Goal: Task Accomplishment & Management: Manage account settings

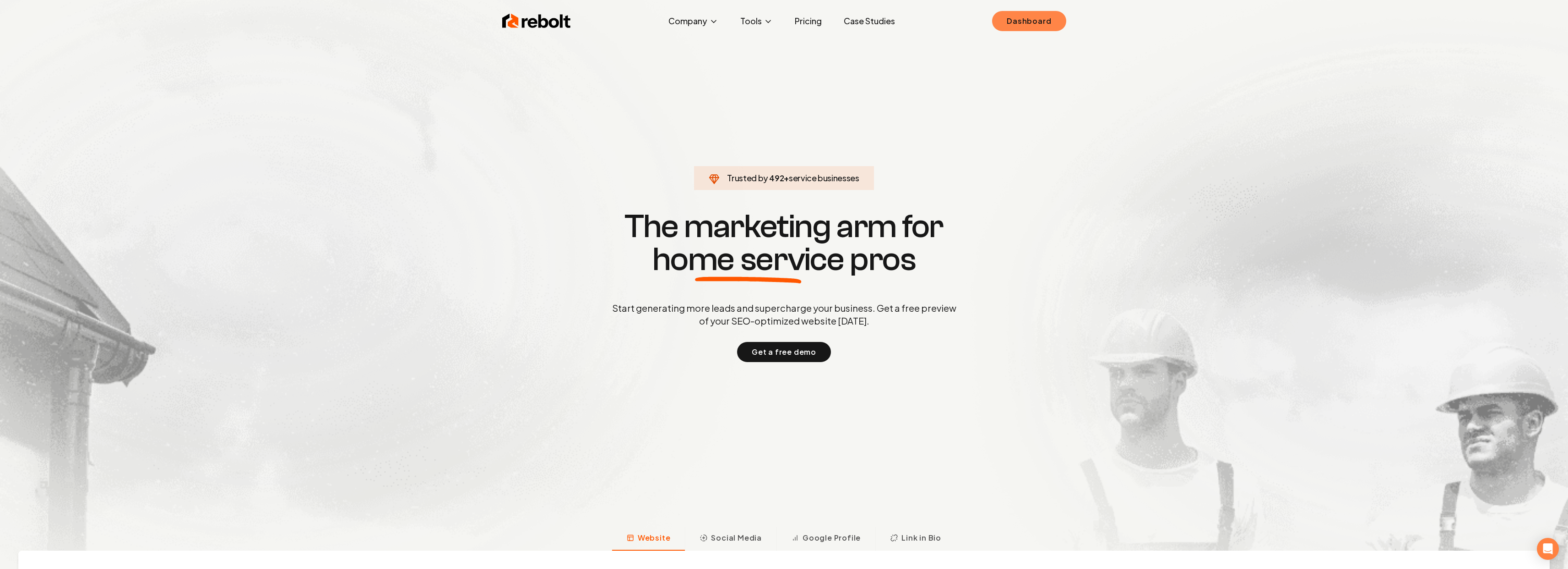
click at [1049, 17] on link "Dashboard" at bounding box center [1029, 21] width 74 height 20
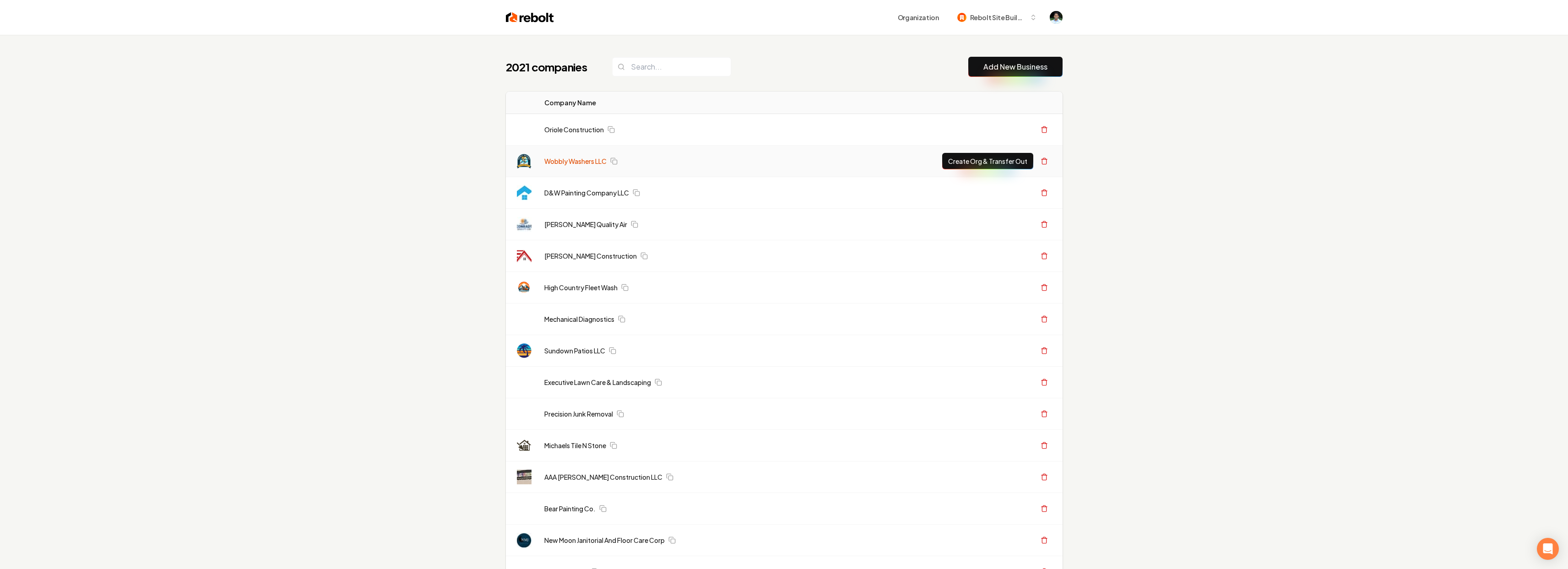
click at [577, 156] on link "Wobbly Washers LLC" at bounding box center [575, 161] width 62 height 9
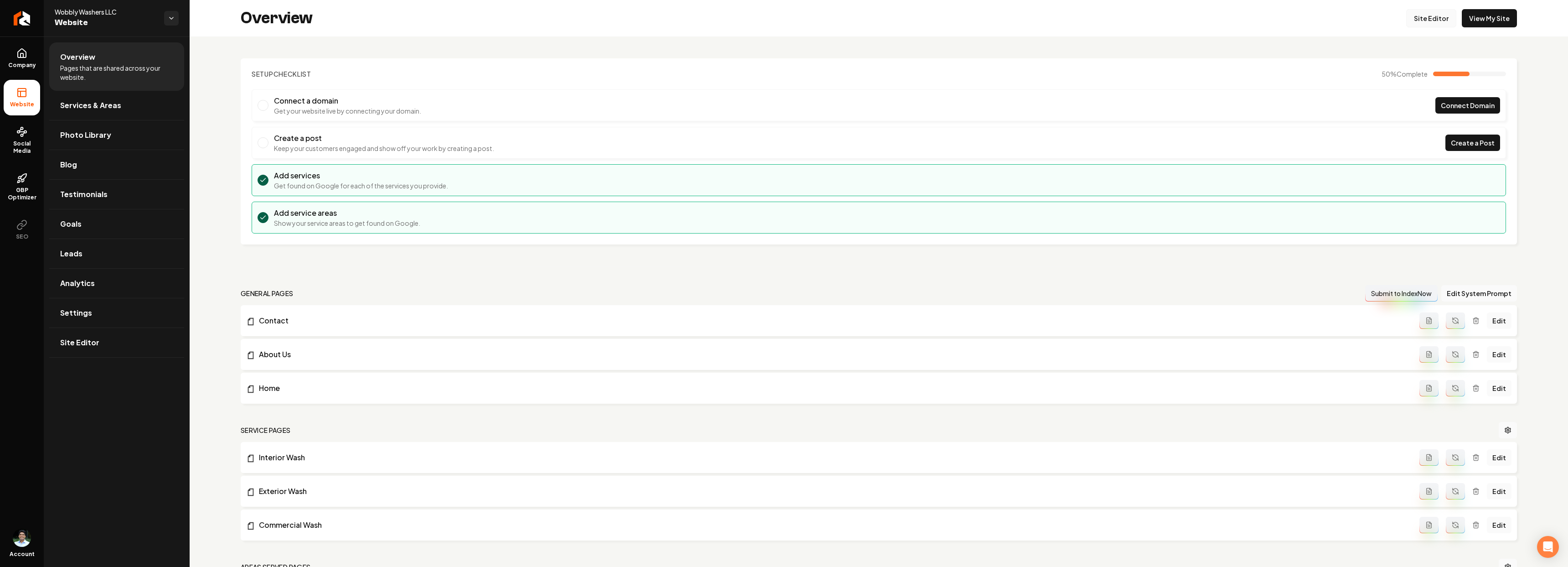
click at [1427, 17] on link "Site Editor" at bounding box center [1431, 18] width 50 height 18
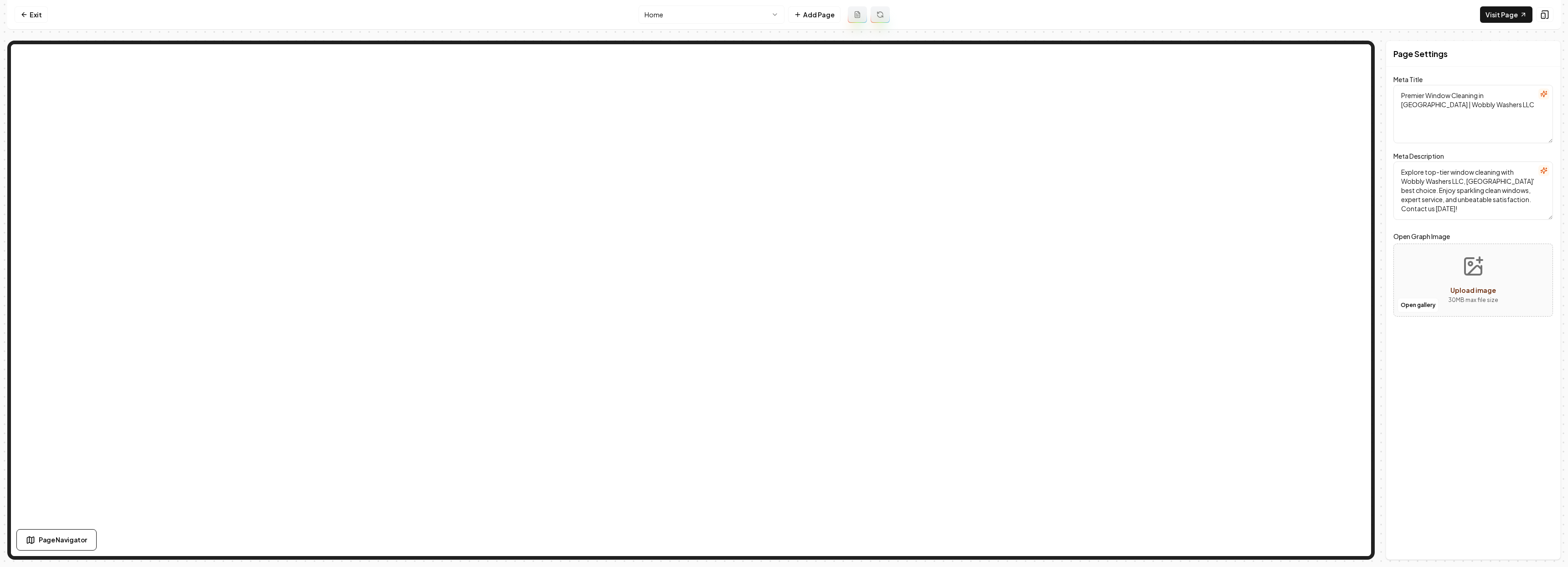
click at [677, 16] on html "Computer Required This feature is only available on a computer. Please switch t…" at bounding box center [784, 283] width 1568 height 567
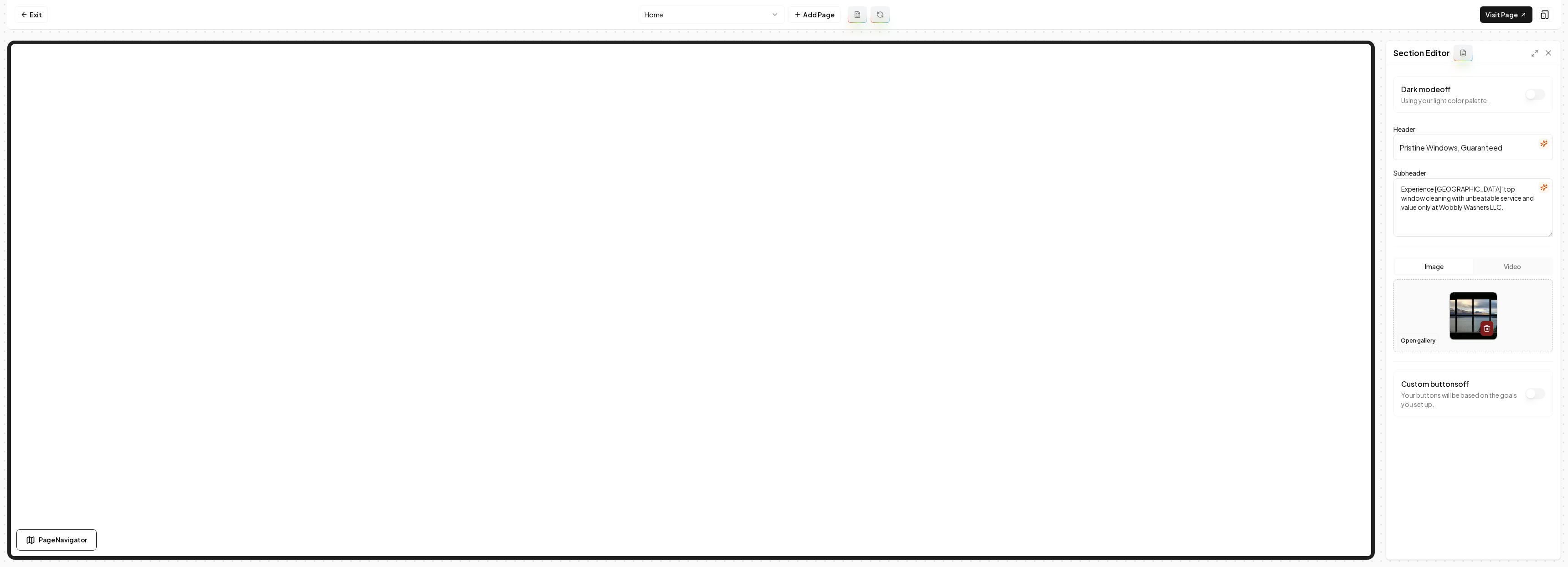
click at [1422, 341] on button "Open gallery" at bounding box center [1418, 340] width 41 height 15
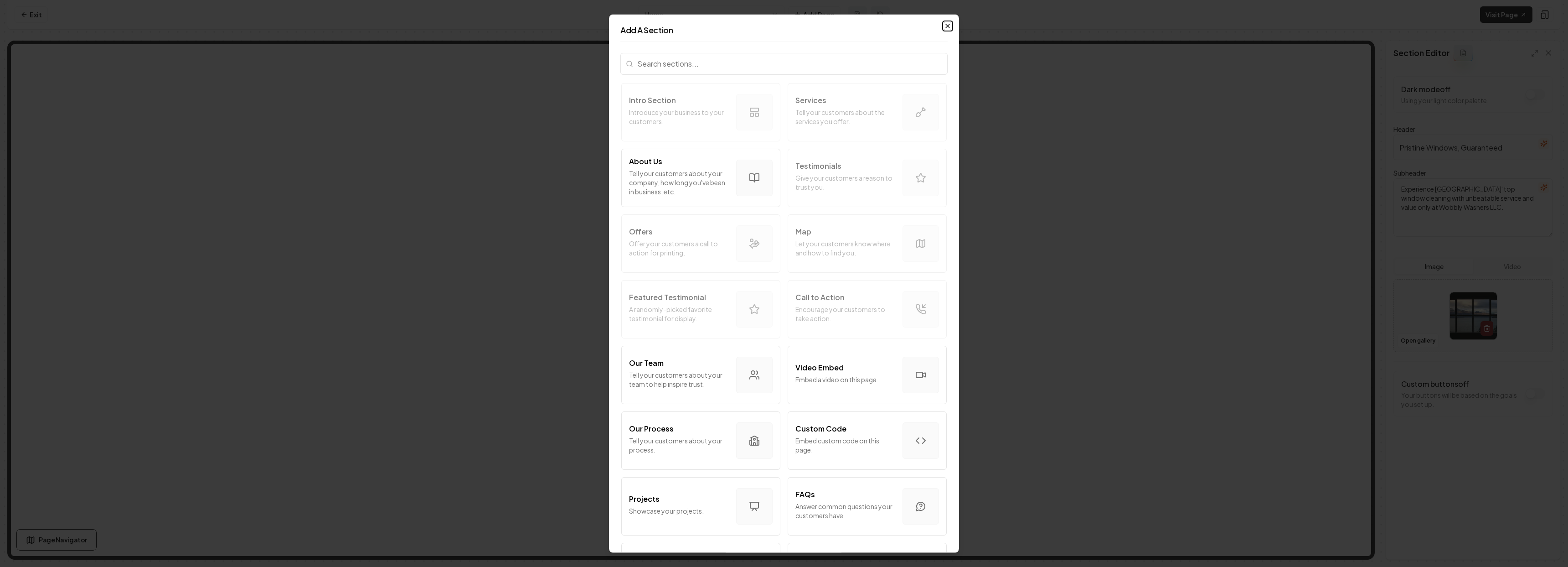
click at [944, 29] on icon "button" at bounding box center [948, 26] width 7 height 7
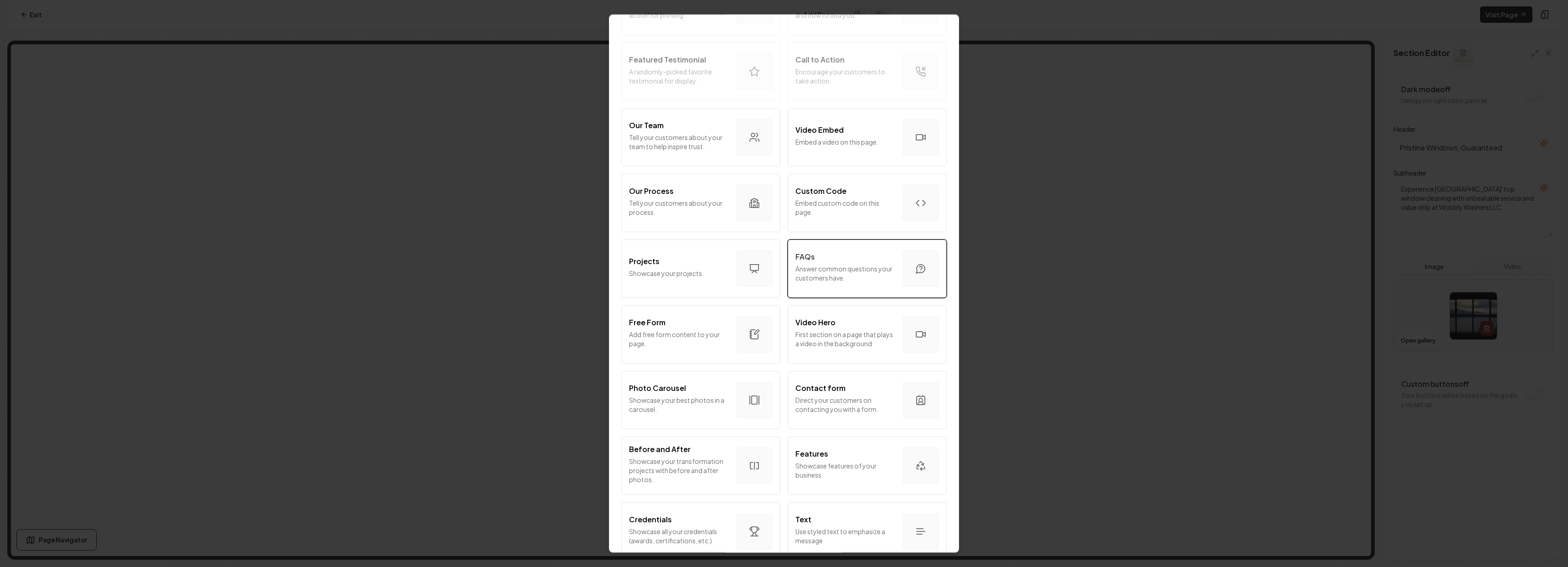
scroll to position [143, 0]
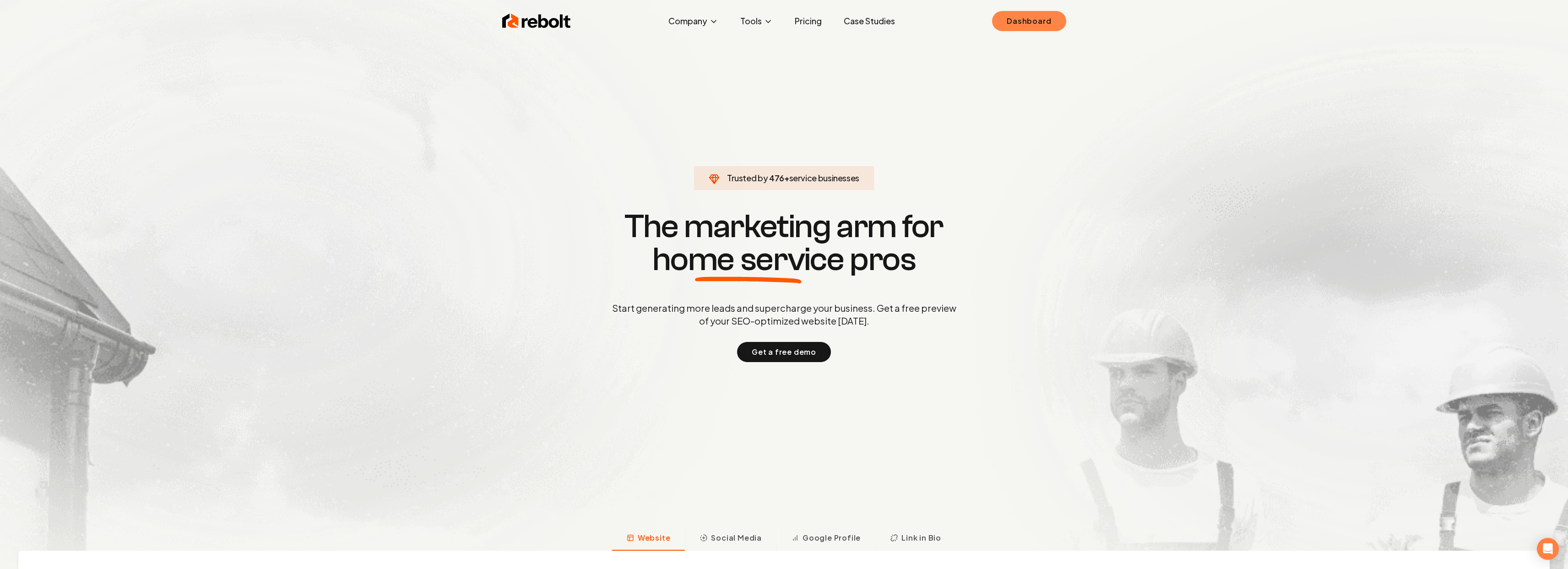
click at [1042, 19] on link "Dashboard" at bounding box center [1029, 21] width 74 height 20
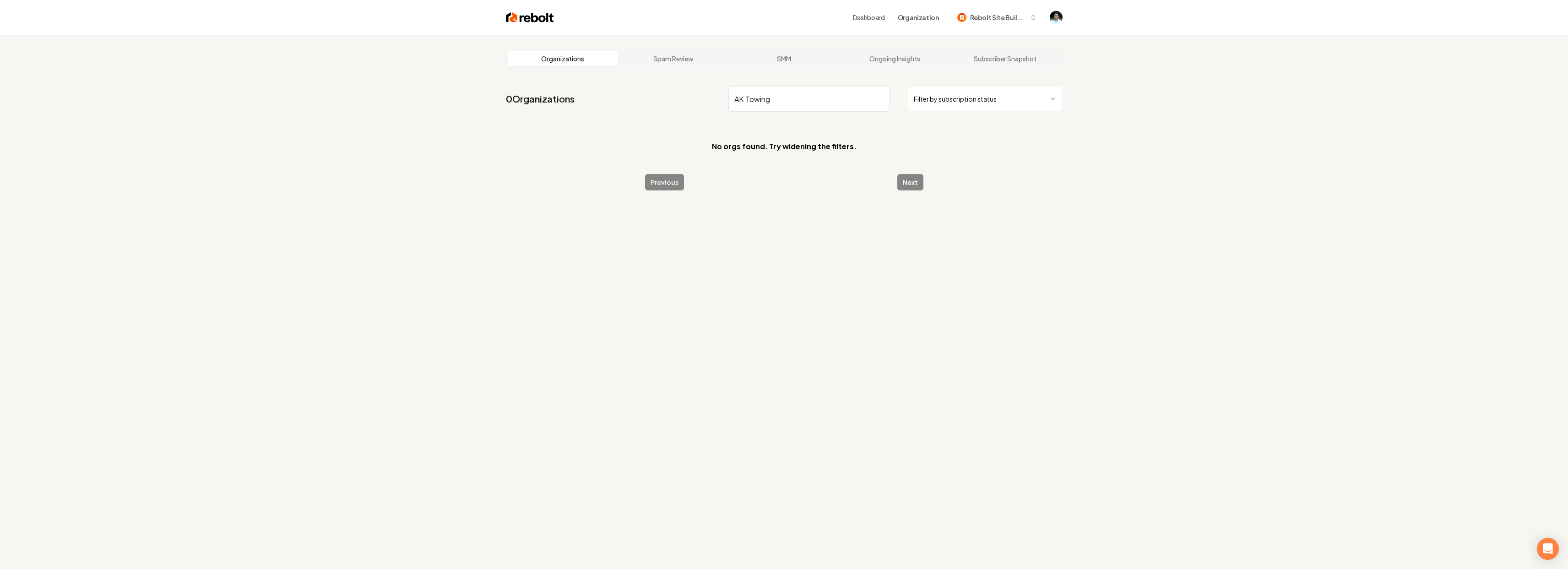
click at [770, 101] on input "AK Towing" at bounding box center [809, 99] width 161 height 26
click at [834, 103] on input "Towing" at bounding box center [809, 99] width 161 height 26
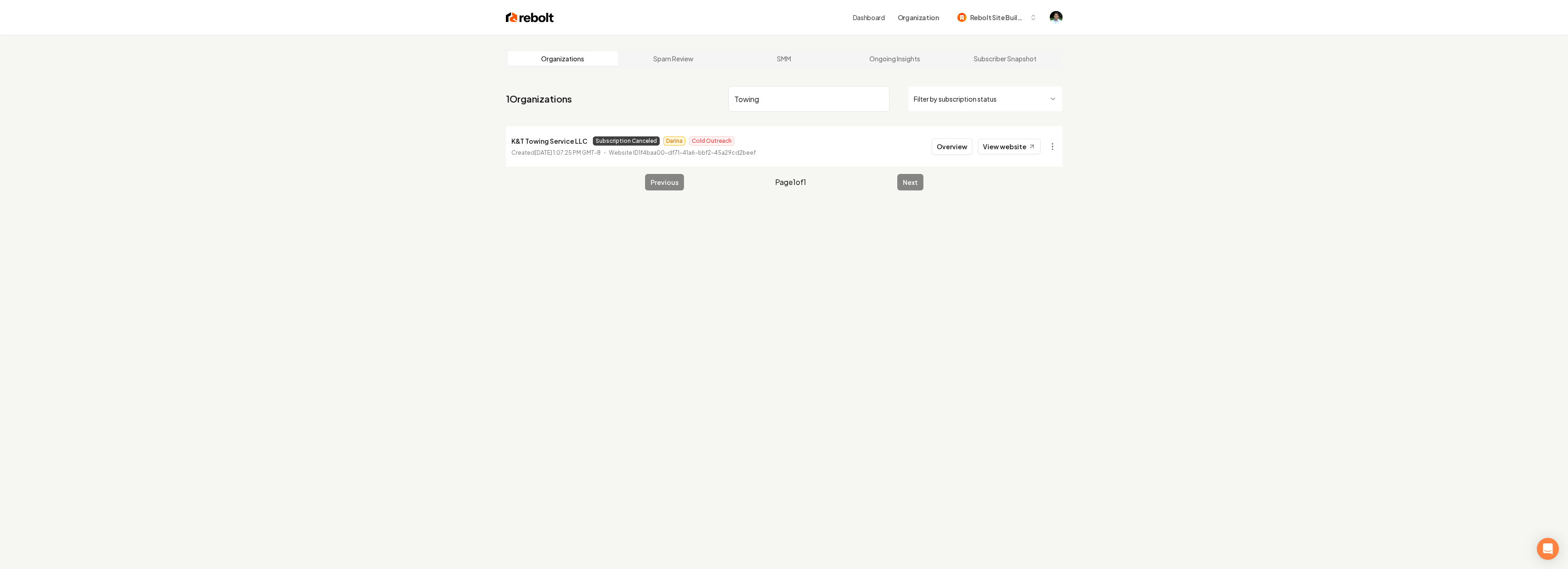
click at [834, 103] on input "Towing" at bounding box center [809, 99] width 161 height 26
click at [781, 104] on input "AK" at bounding box center [809, 99] width 161 height 26
type input "247 To"
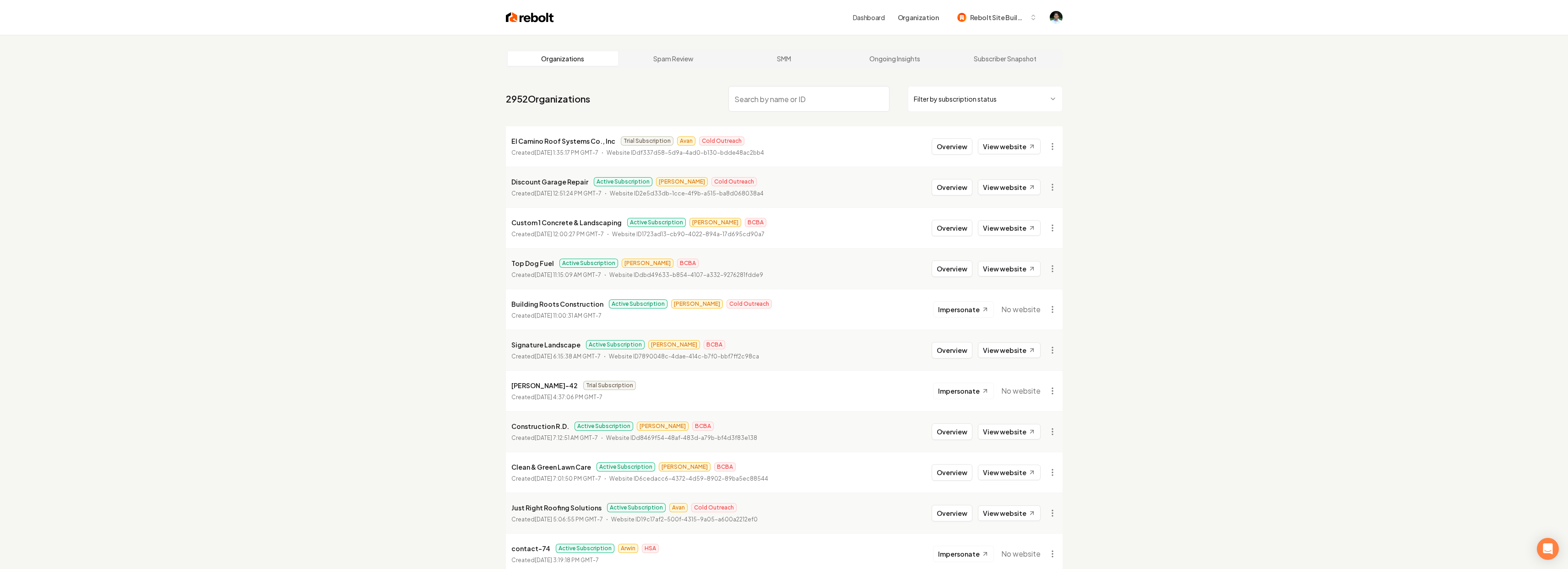
click at [798, 103] on input "search" at bounding box center [809, 99] width 161 height 26
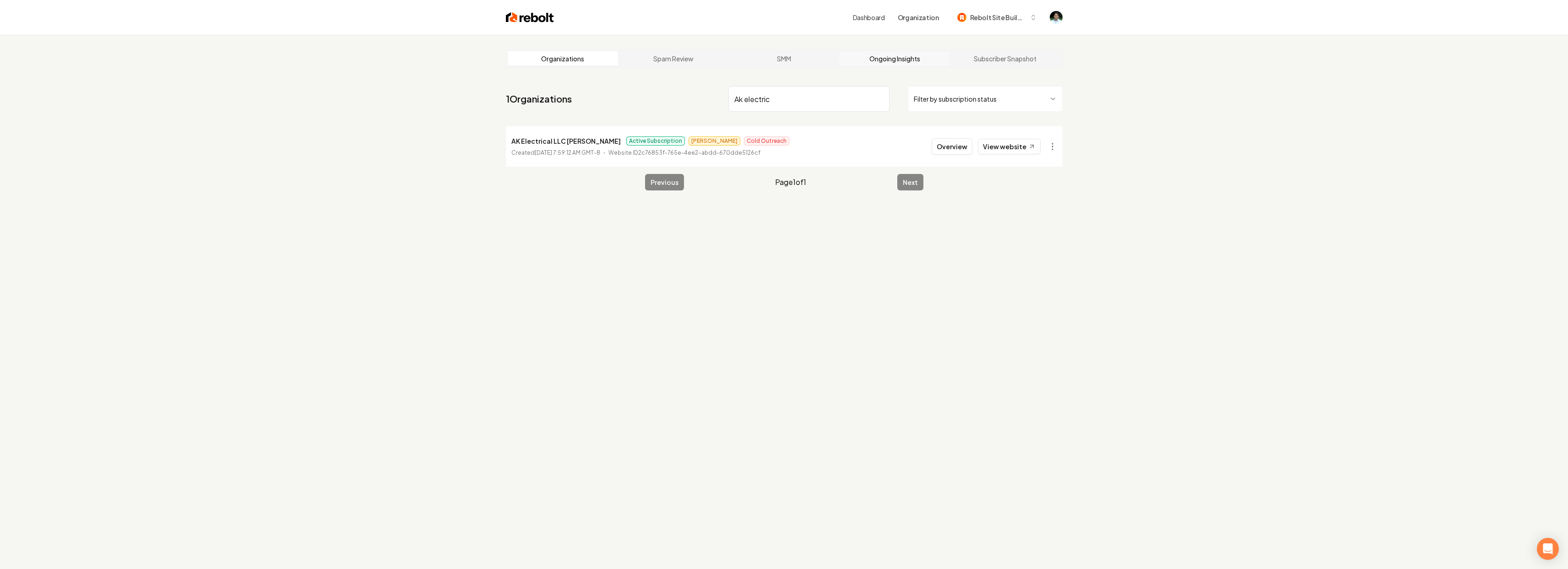
type input "Ak electric"
click at [909, 61] on link "Ongoing Insights" at bounding box center [894, 59] width 111 height 15
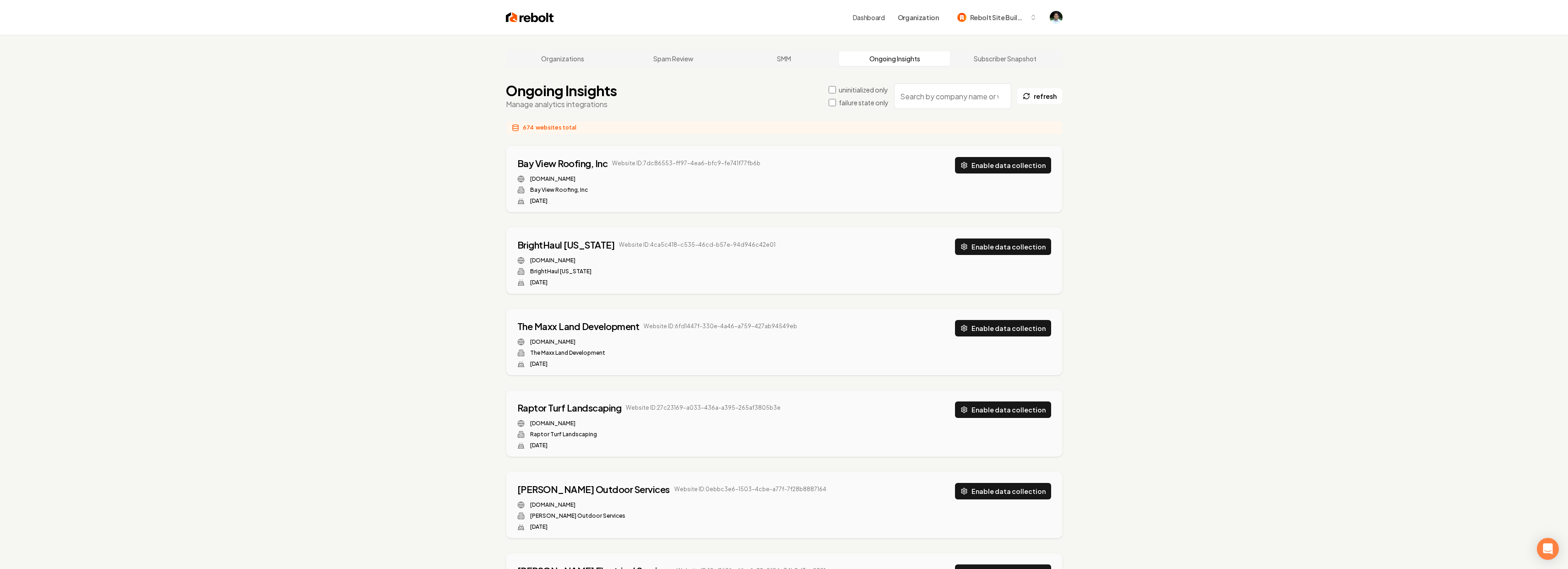
click at [940, 101] on input "search" at bounding box center [952, 96] width 117 height 26
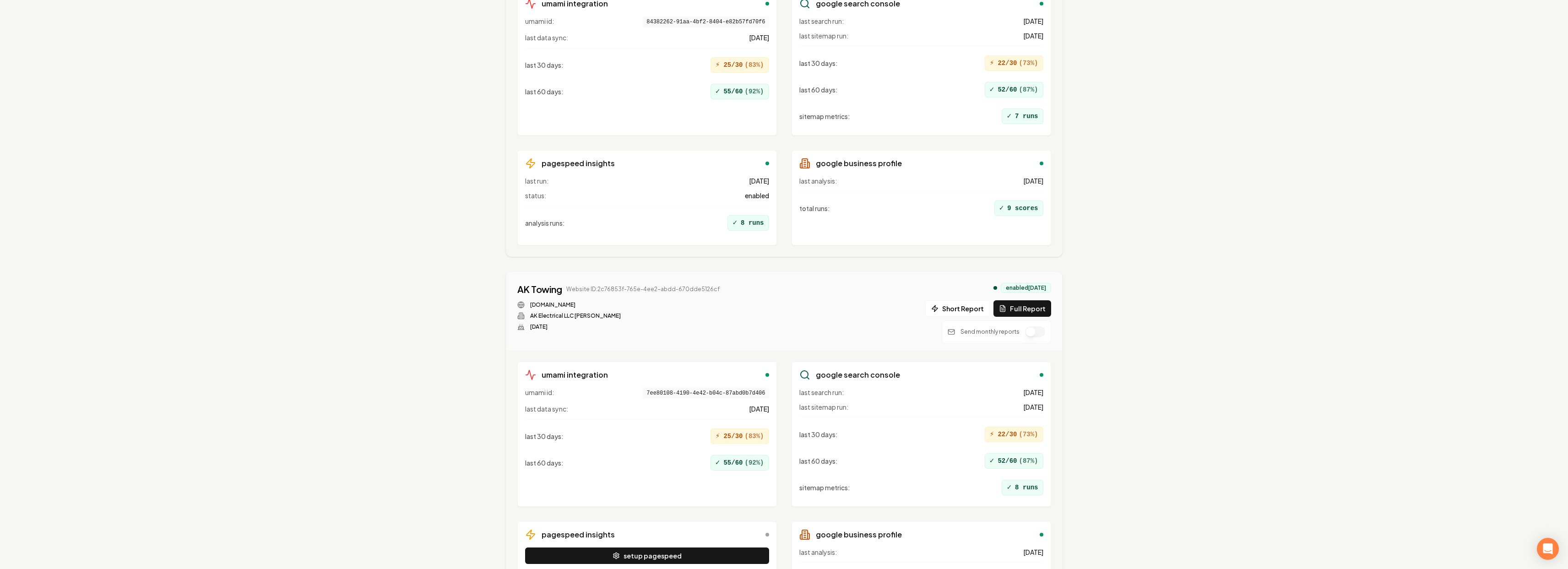
scroll to position [326, 0]
type input "AK"
click at [1020, 304] on button "Full Report" at bounding box center [1022, 309] width 57 height 17
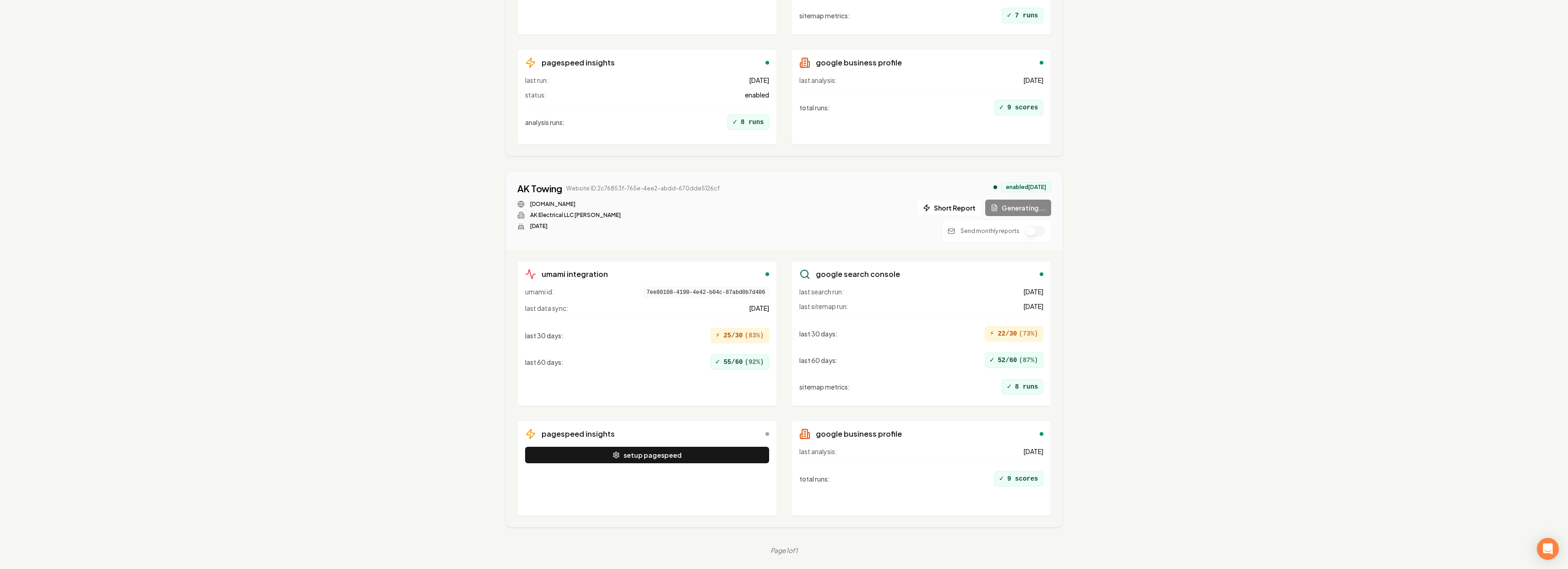
scroll to position [428, 0]
click at [680, 450] on button "setup pagespeed" at bounding box center [647, 454] width 244 height 17
click at [735, 185] on button "1 report" at bounding box center [740, 188] width 34 height 11
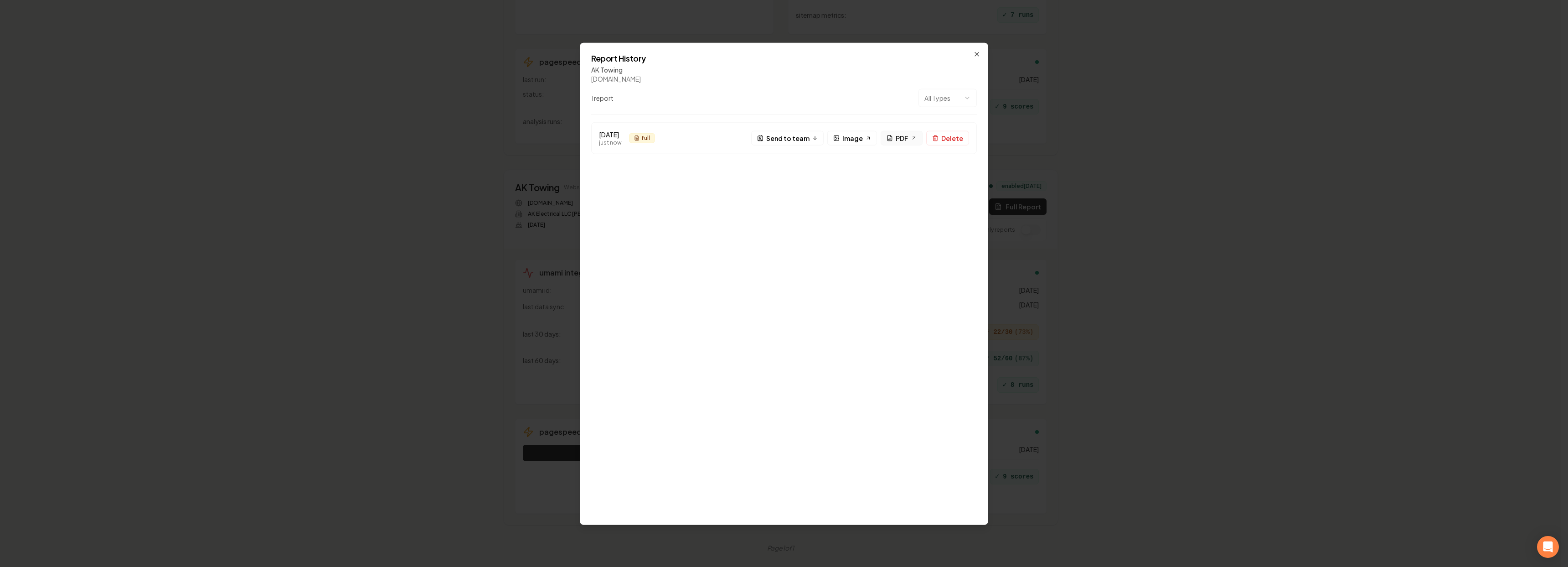
click at [902, 138] on span "PDF" at bounding box center [901, 138] width 13 height 10
drag, startPoint x: 489, startPoint y: 203, endPoint x: 547, endPoint y: 182, distance: 61.7
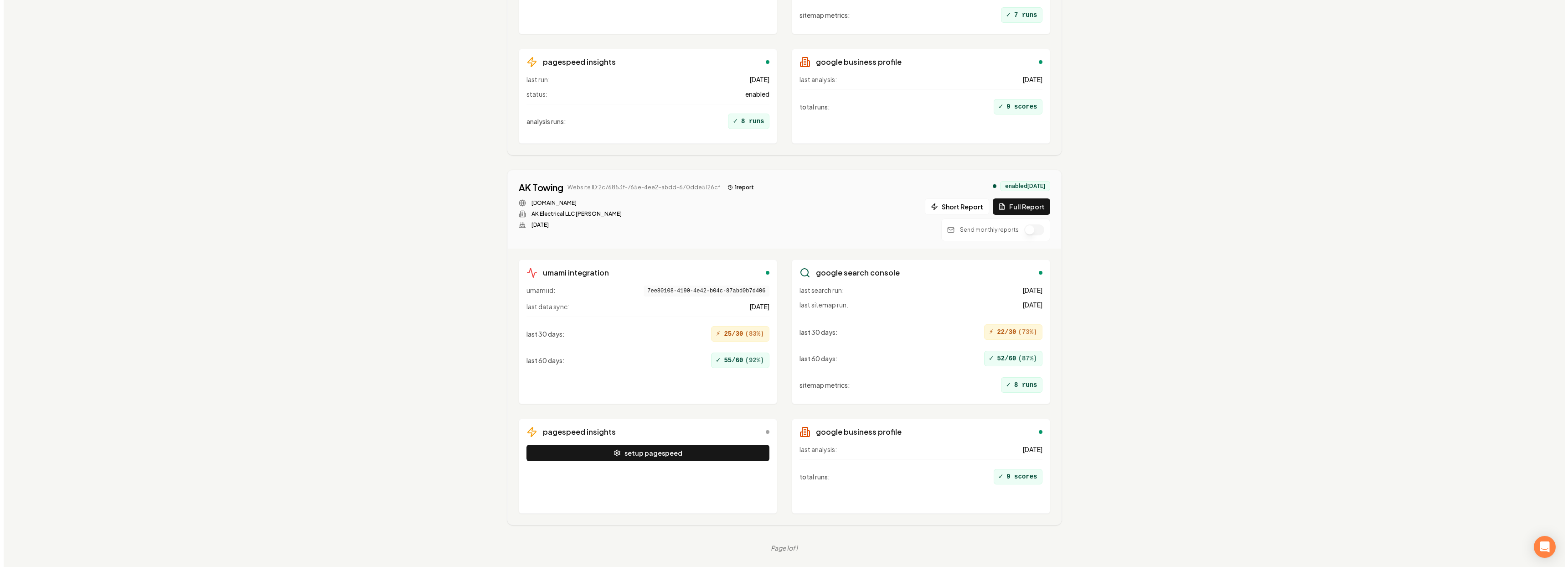
scroll to position [0, 0]
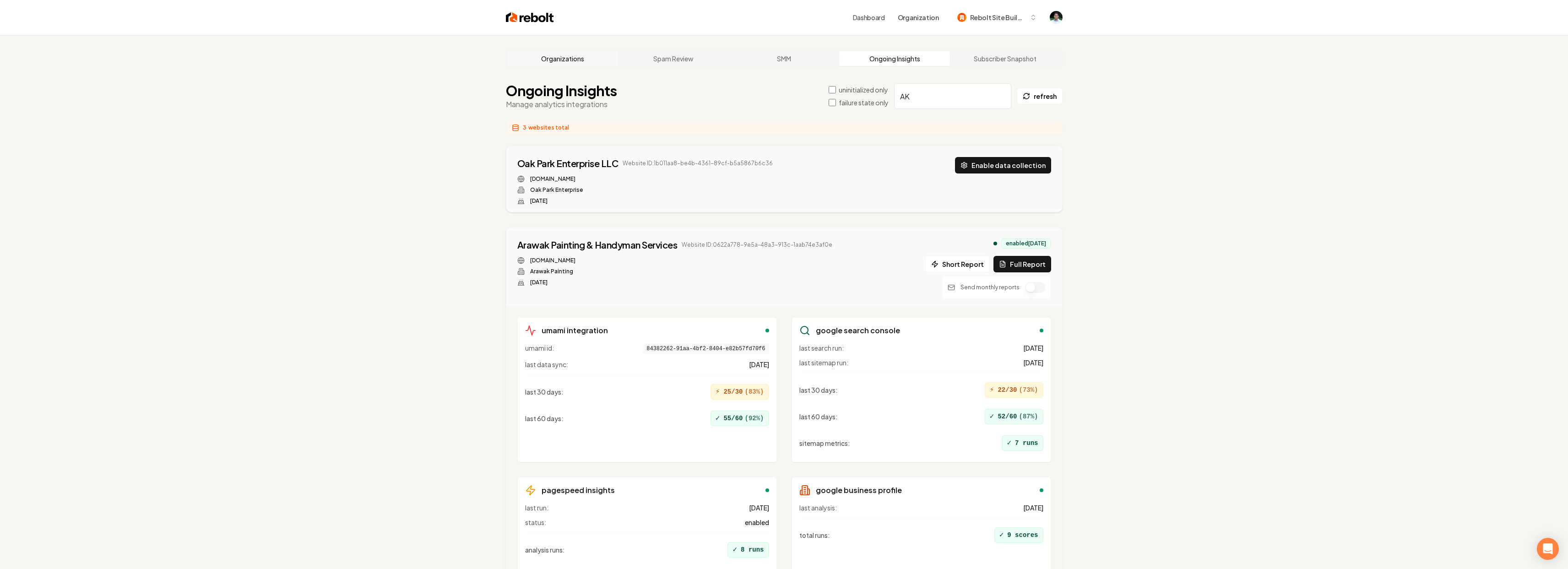
click at [551, 64] on link "Organizations" at bounding box center [562, 59] width 111 height 15
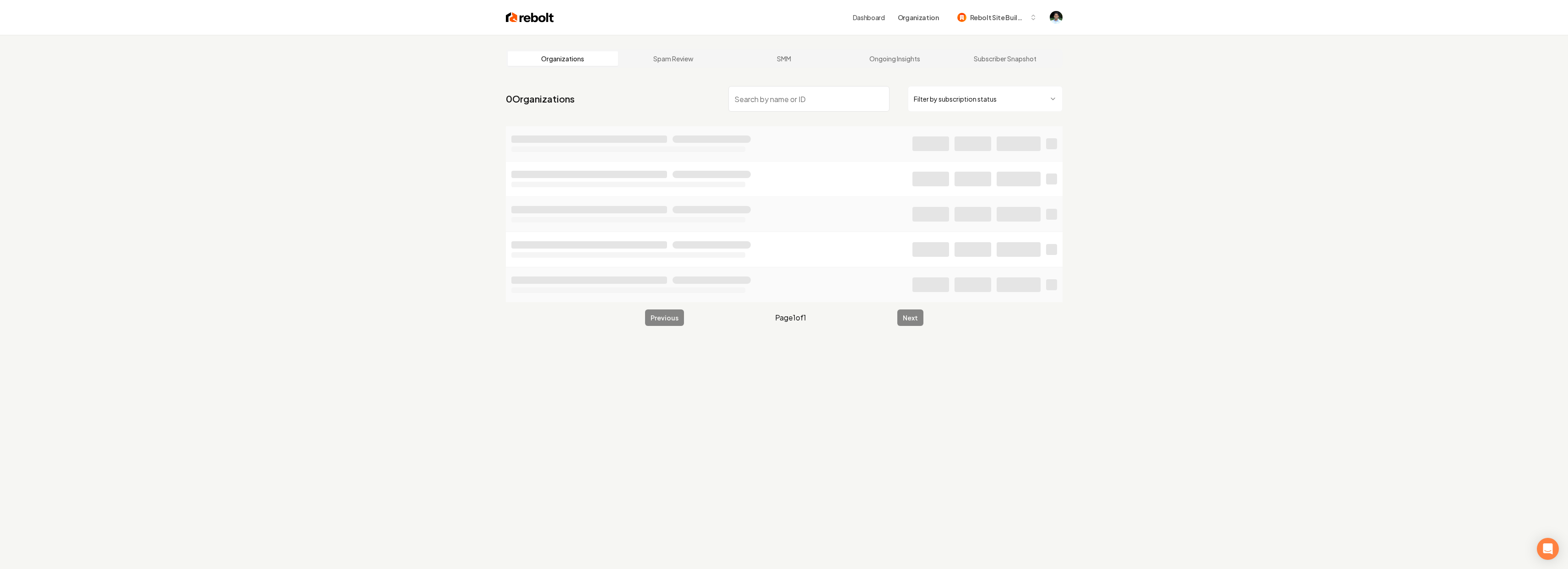
click at [771, 100] on input "search" at bounding box center [809, 99] width 161 height 26
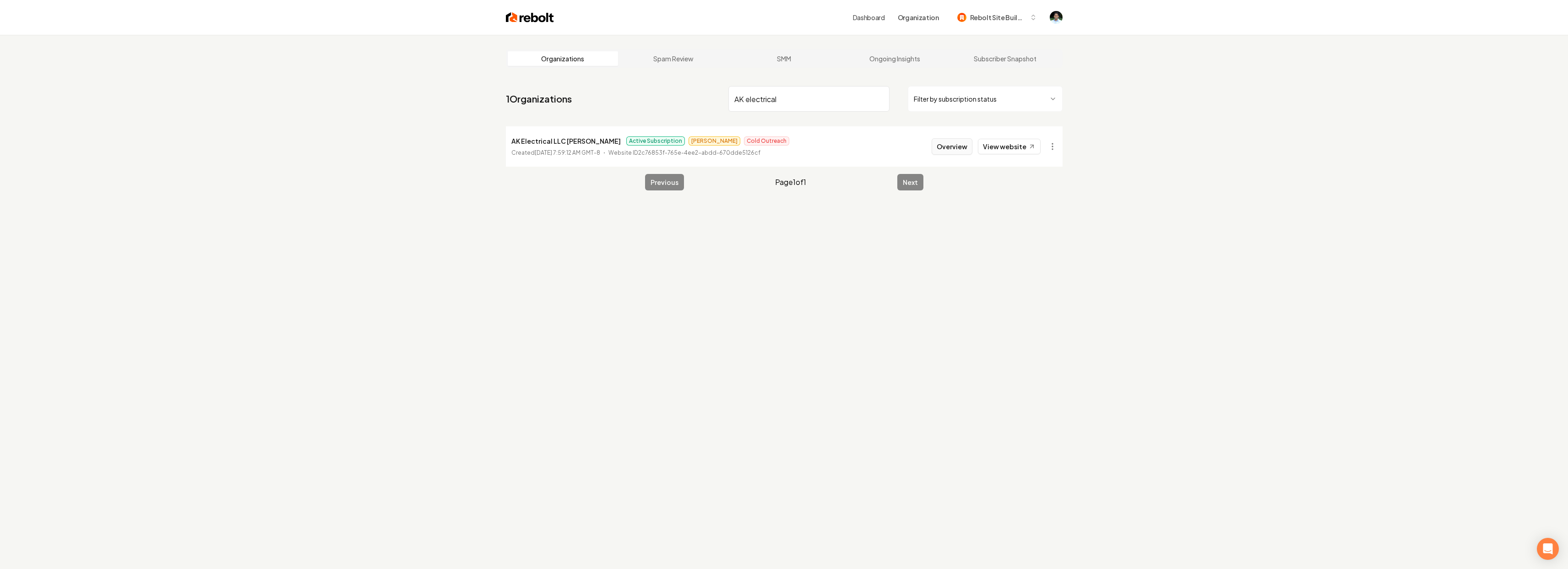
type input "AK electrical"
click at [946, 150] on button "Overview" at bounding box center [952, 146] width 41 height 17
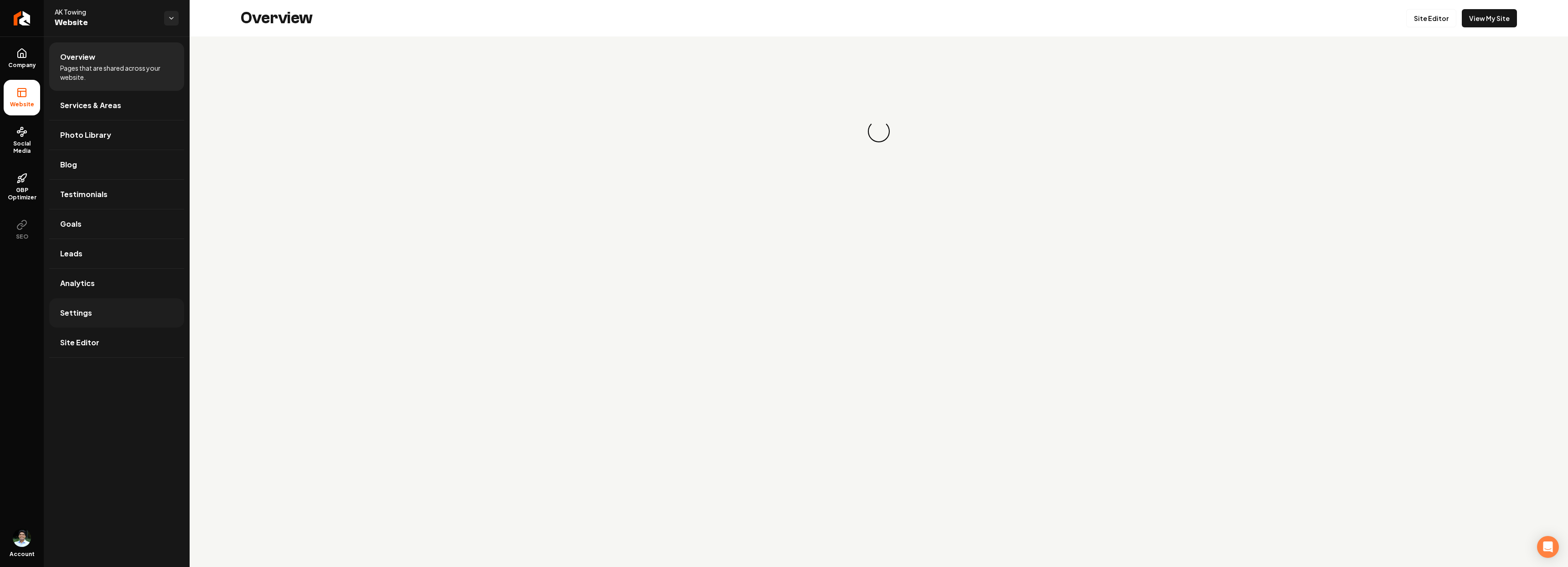
click at [79, 306] on link "Settings" at bounding box center [117, 313] width 135 height 29
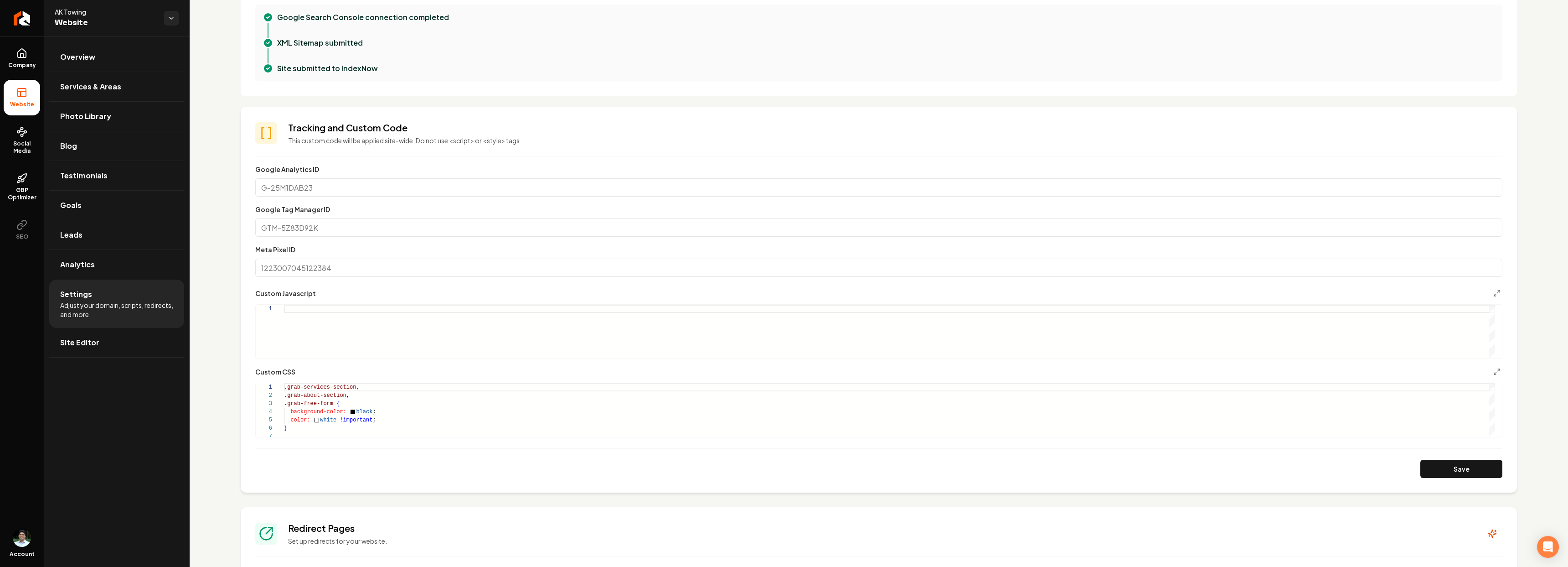
scroll to position [334, 0]
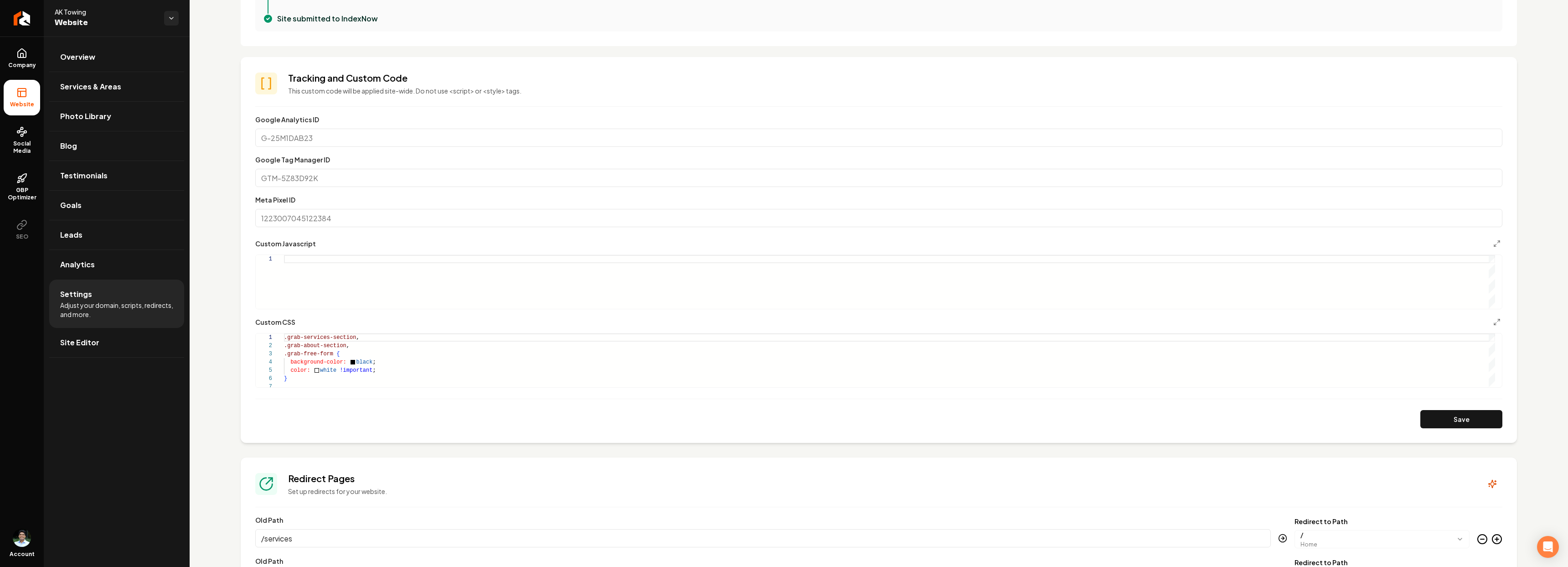
click at [313, 185] on input "Google Tag Manager ID" at bounding box center [878, 178] width 1247 height 18
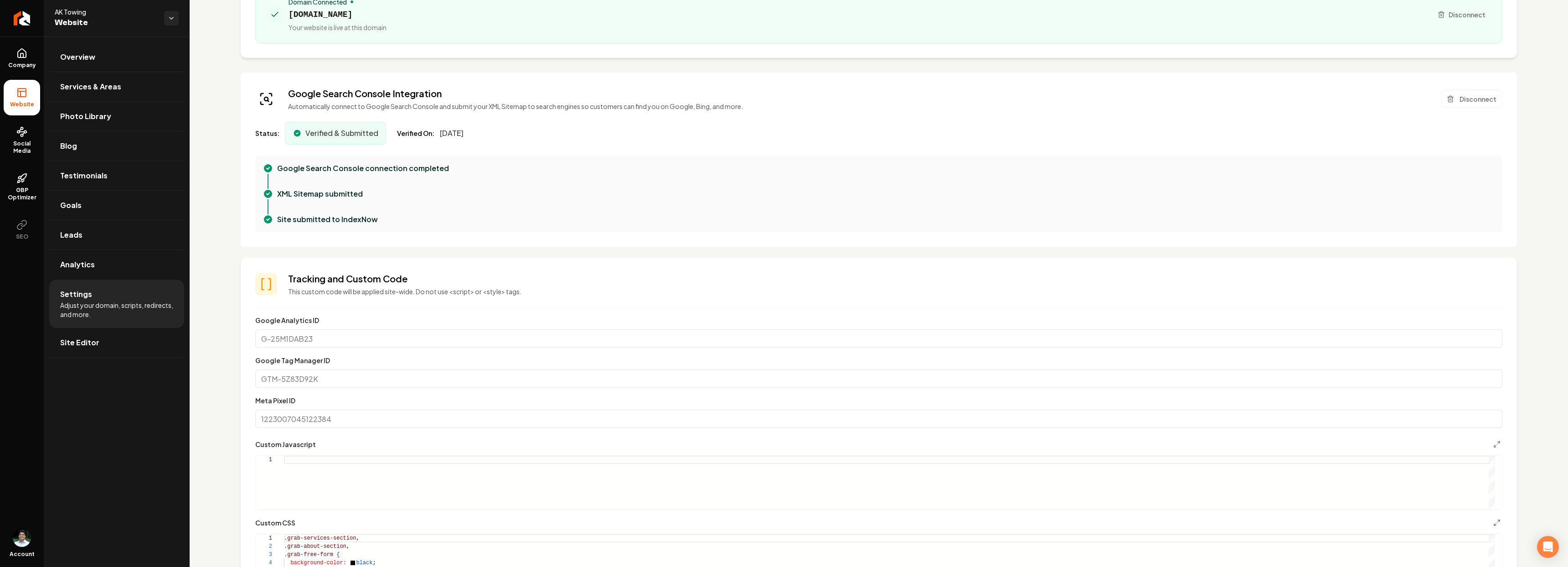
scroll to position [135, 0]
click at [364, 166] on p "Google Search Console connection completed" at bounding box center [363, 167] width 172 height 11
click at [640, 161] on div "Google Search Console connection completed" at bounding box center [886, 167] width 1218 height 11
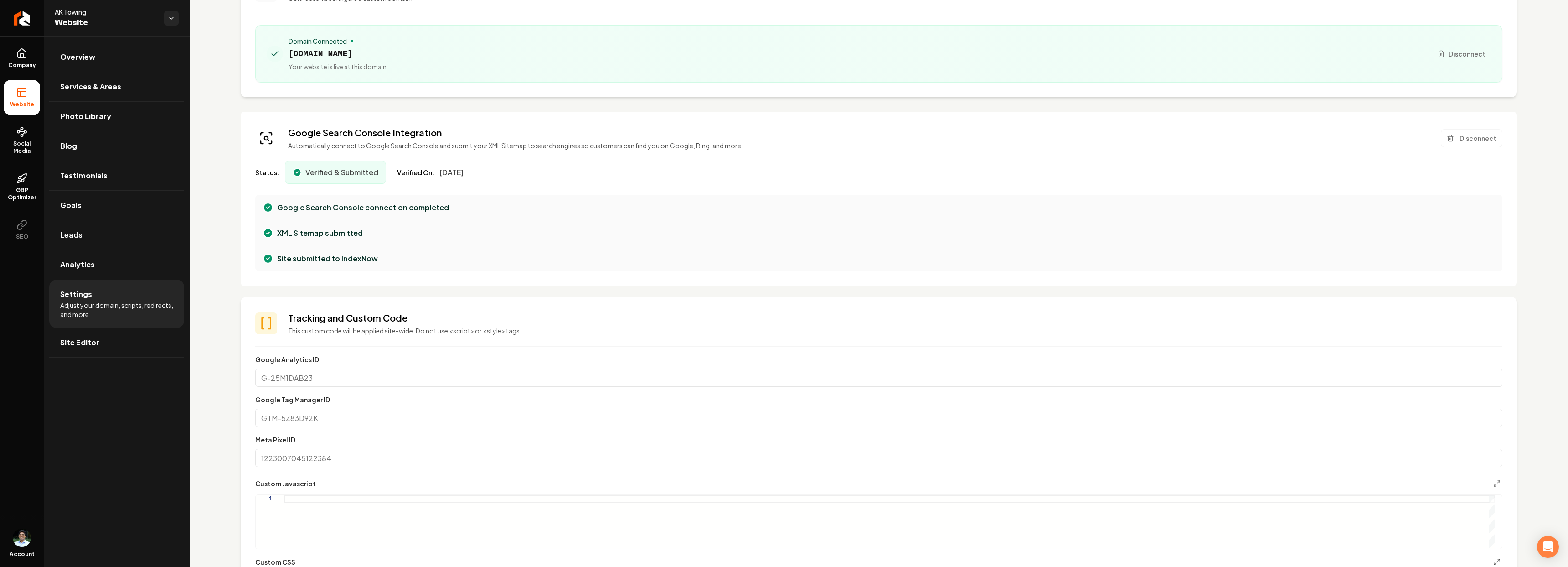
scroll to position [0, 0]
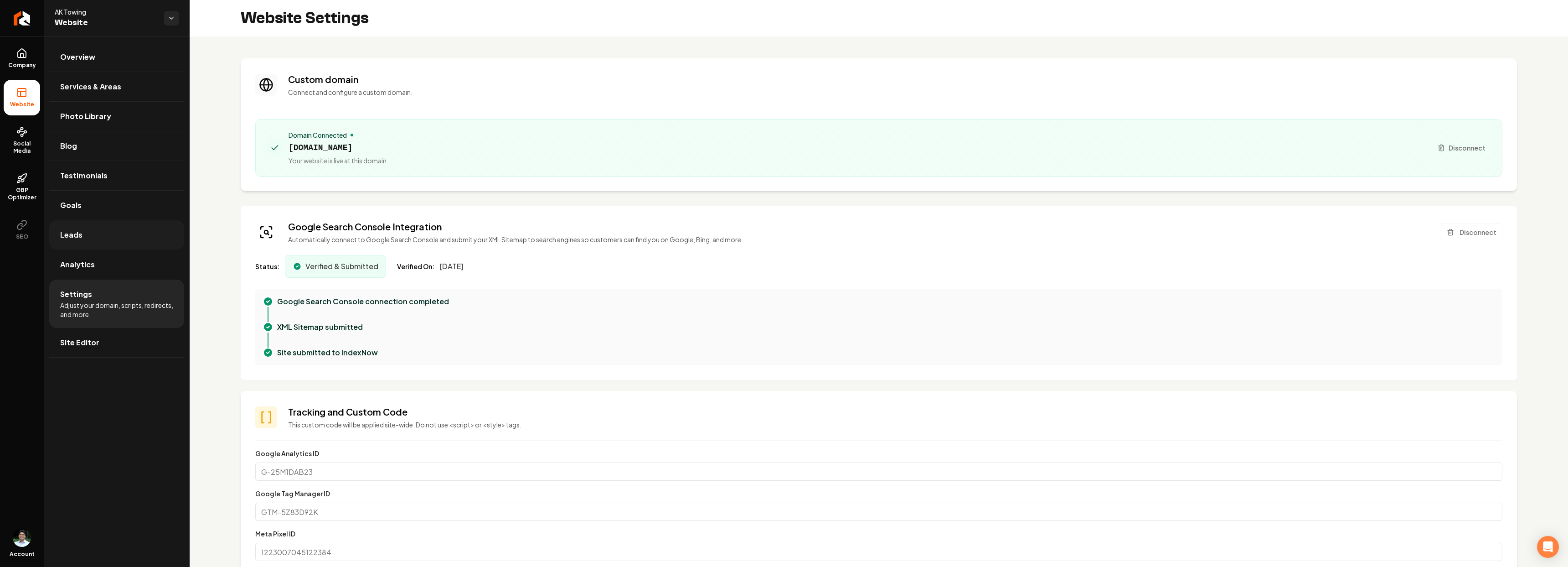
click at [74, 231] on span "Leads" at bounding box center [71, 235] width 23 height 11
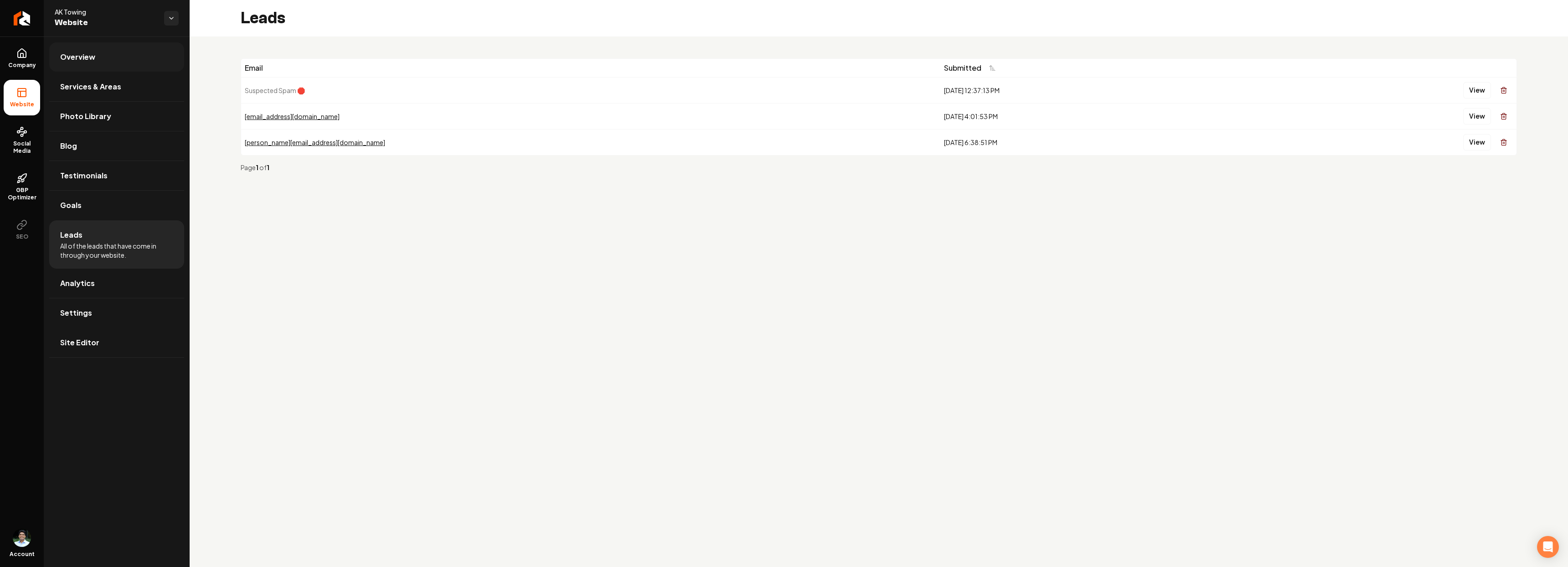
click at [116, 52] on link "Overview" at bounding box center [117, 57] width 135 height 29
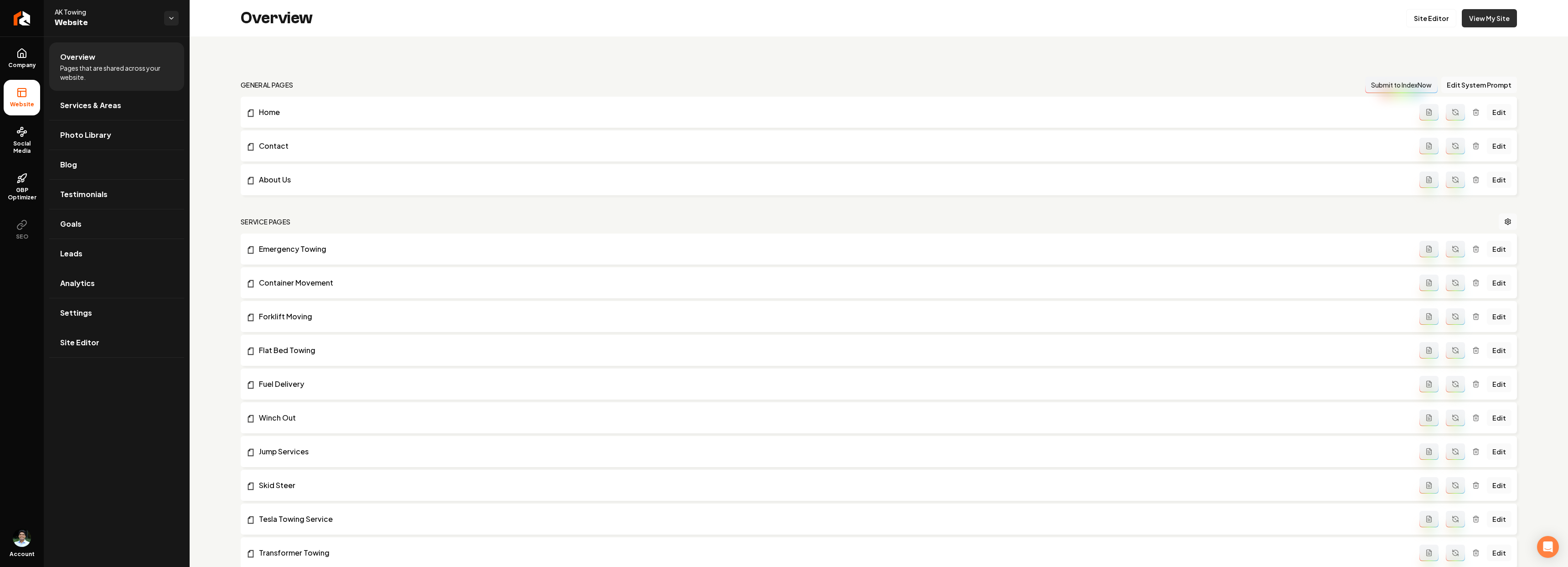
click at [1489, 20] on link "View My Site" at bounding box center [1489, 18] width 55 height 18
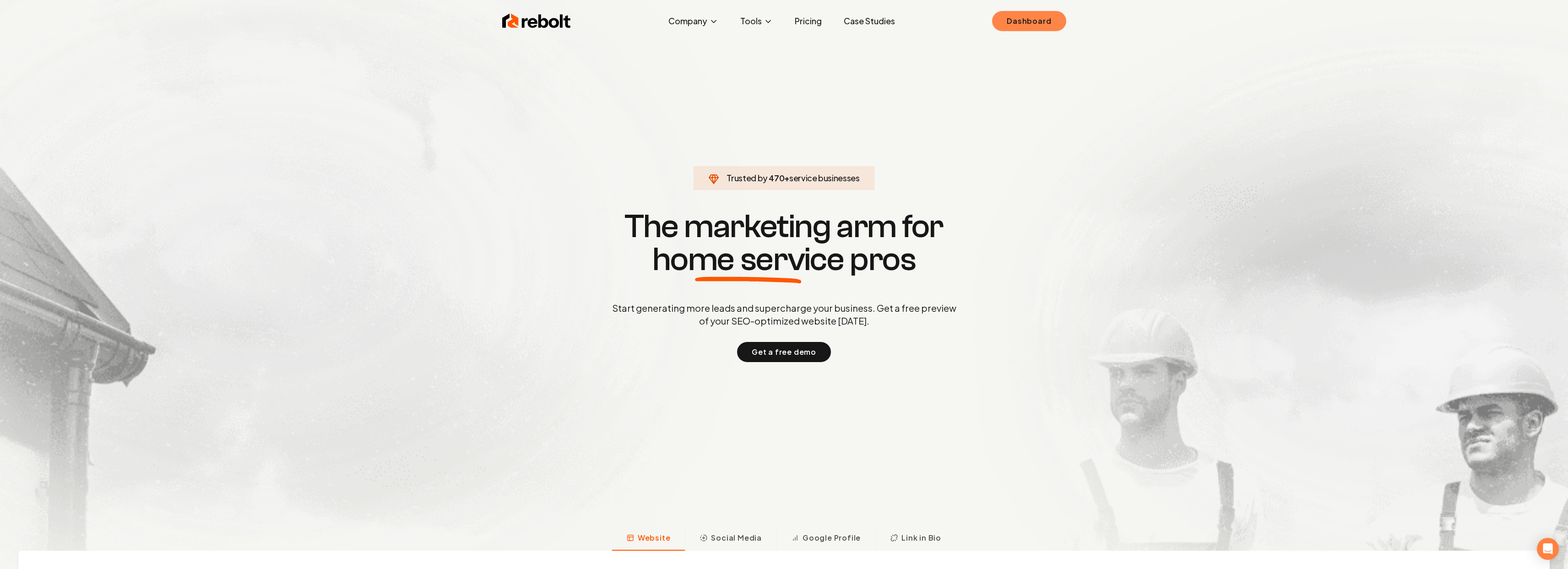
click at [1014, 19] on link "Dashboard" at bounding box center [1029, 21] width 74 height 20
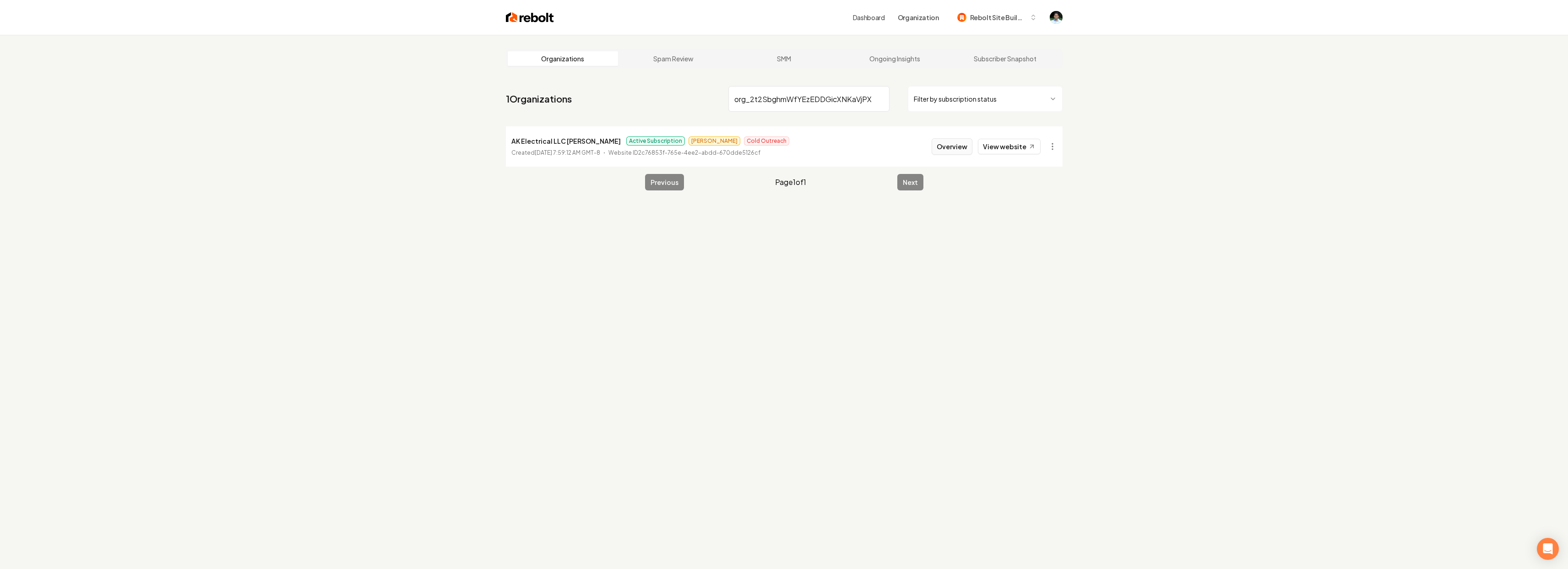
click at [970, 145] on button "Overview" at bounding box center [952, 146] width 41 height 17
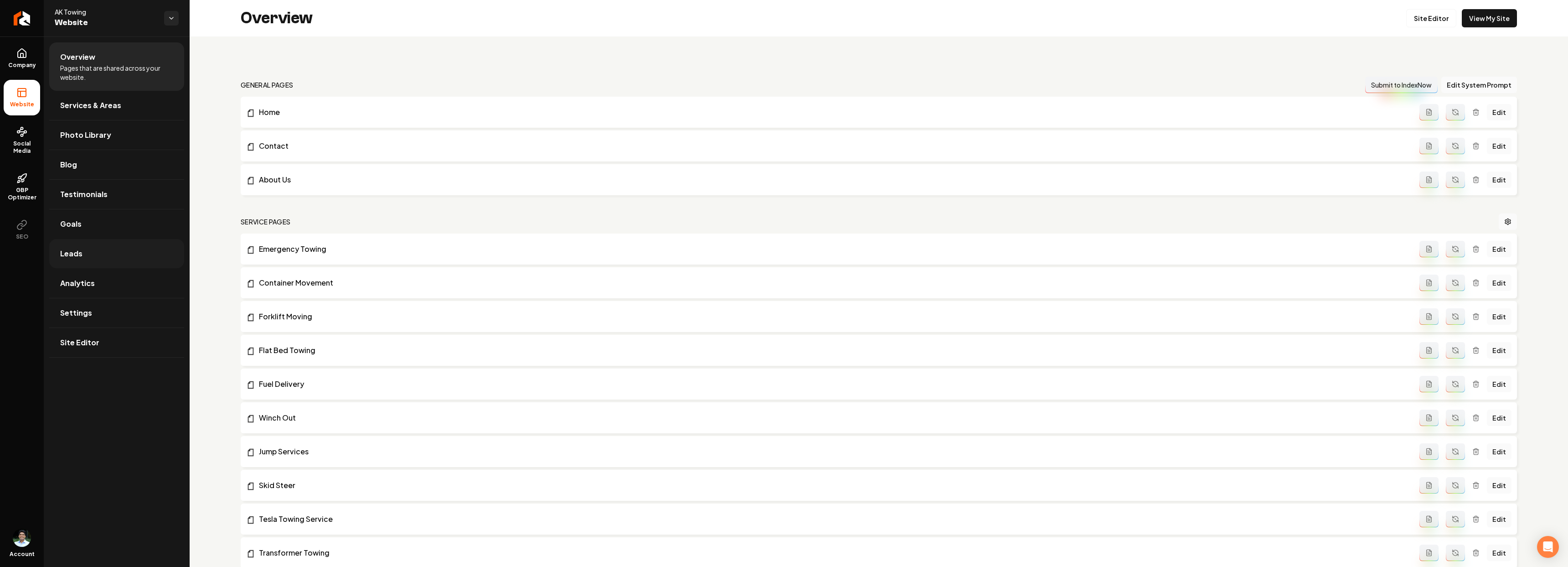
click at [84, 261] on link "Leads" at bounding box center [117, 253] width 135 height 29
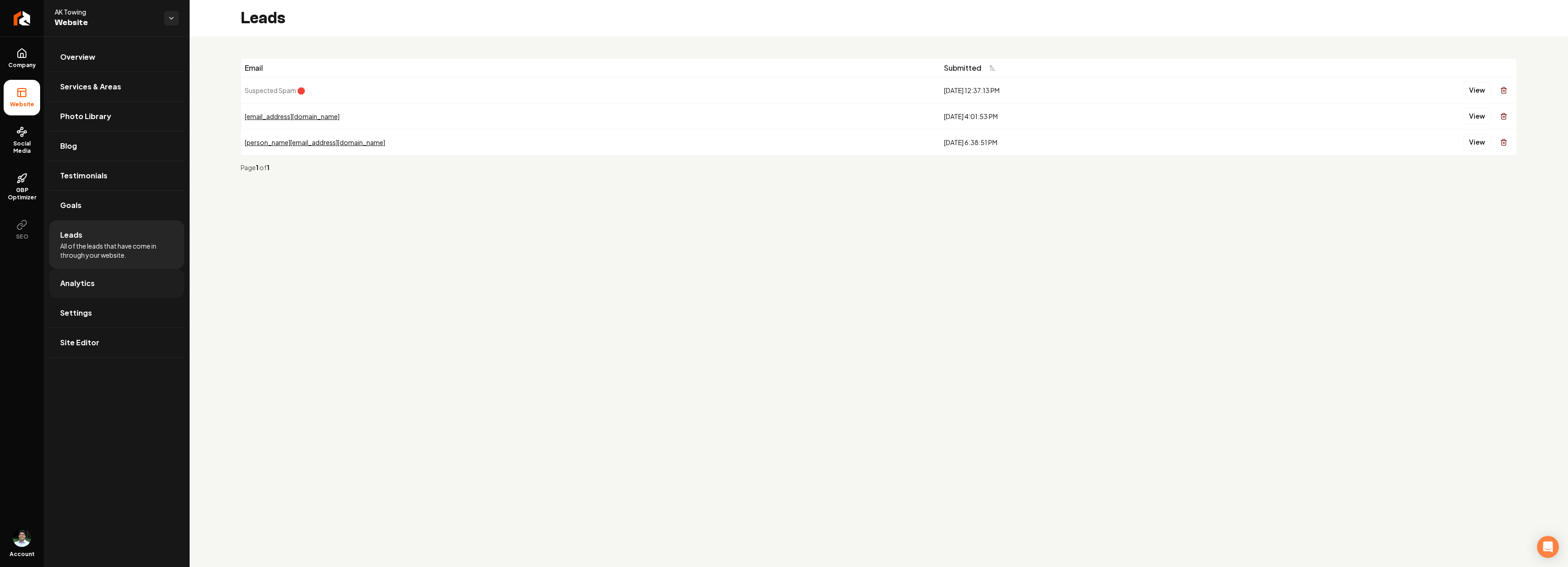
click at [104, 294] on link "Analytics" at bounding box center [117, 283] width 135 height 29
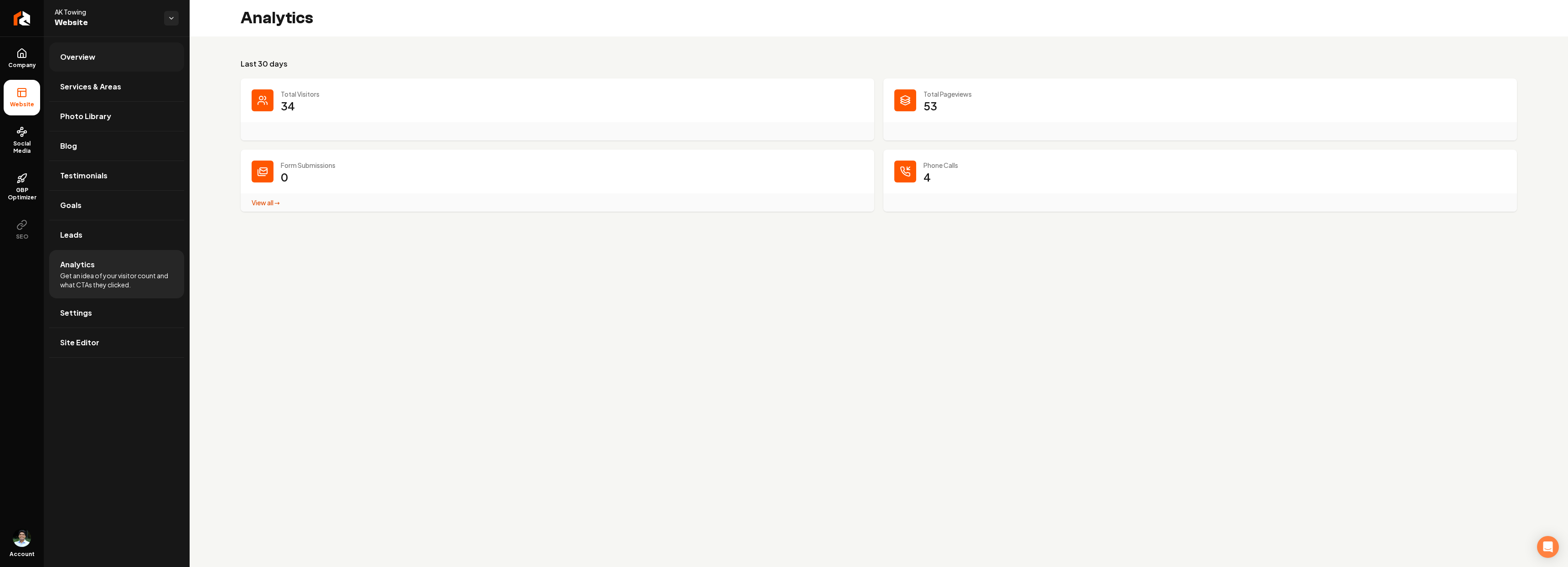
click at [121, 52] on link "Overview" at bounding box center [117, 57] width 135 height 29
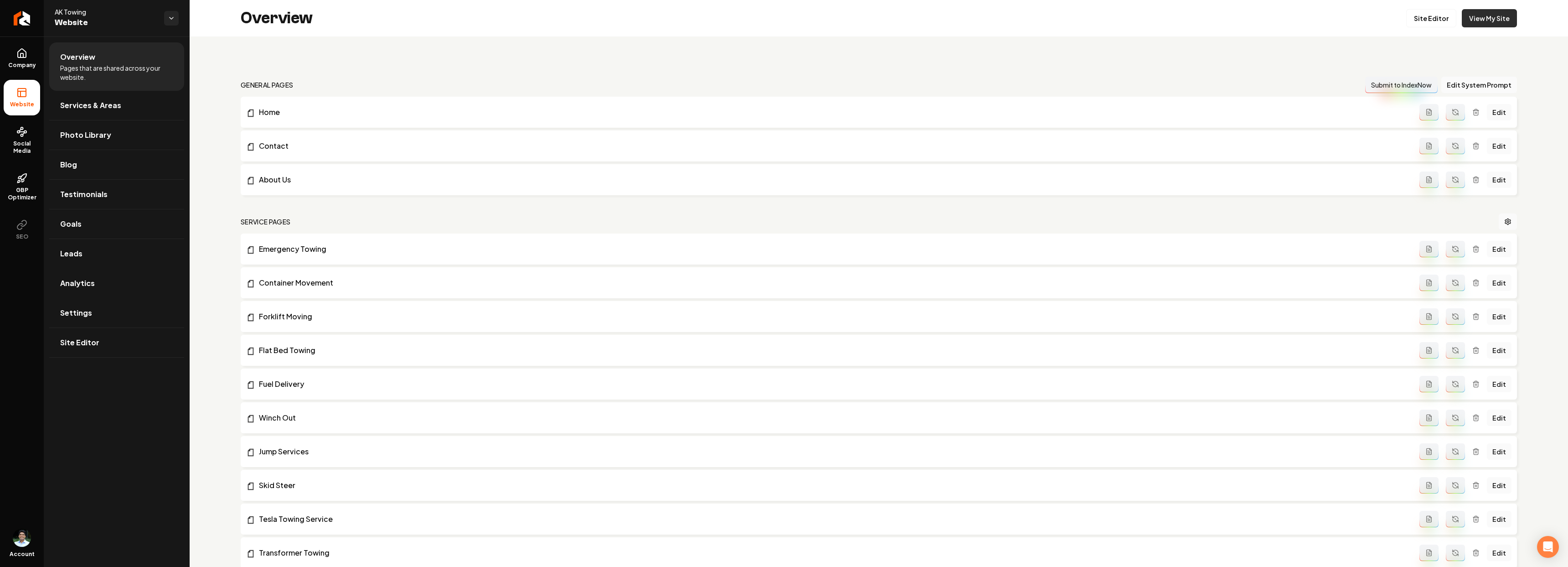
click at [1499, 18] on link "View My Site" at bounding box center [1489, 18] width 55 height 18
click at [1478, 19] on link "View My Site" at bounding box center [1489, 18] width 55 height 18
